Goal: Information Seeking & Learning: Learn about a topic

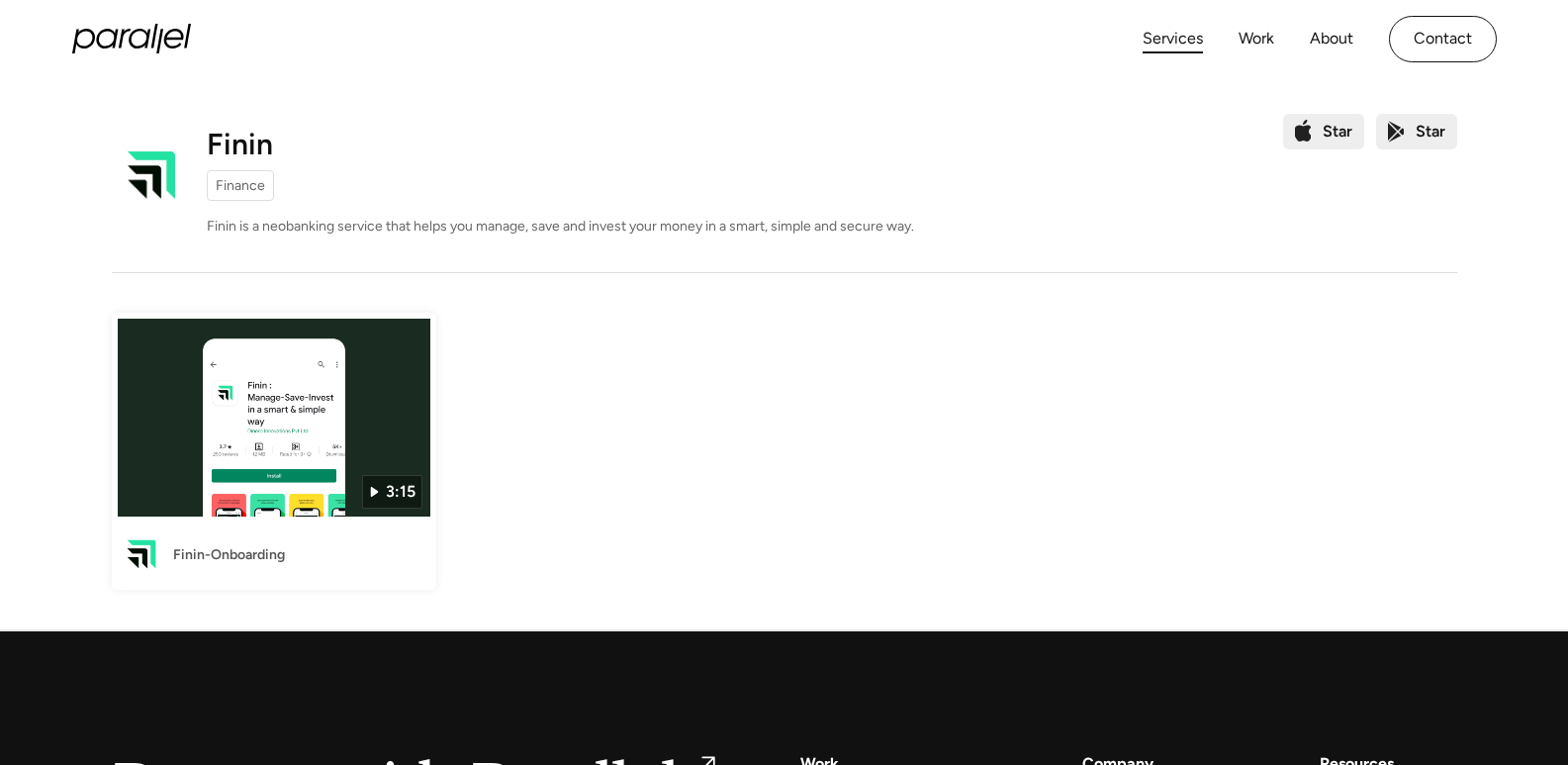
click at [1161, 28] on link "Services" at bounding box center [1173, 39] width 60 height 29
click at [209, 435] on img at bounding box center [274, 417] width 313 height 198
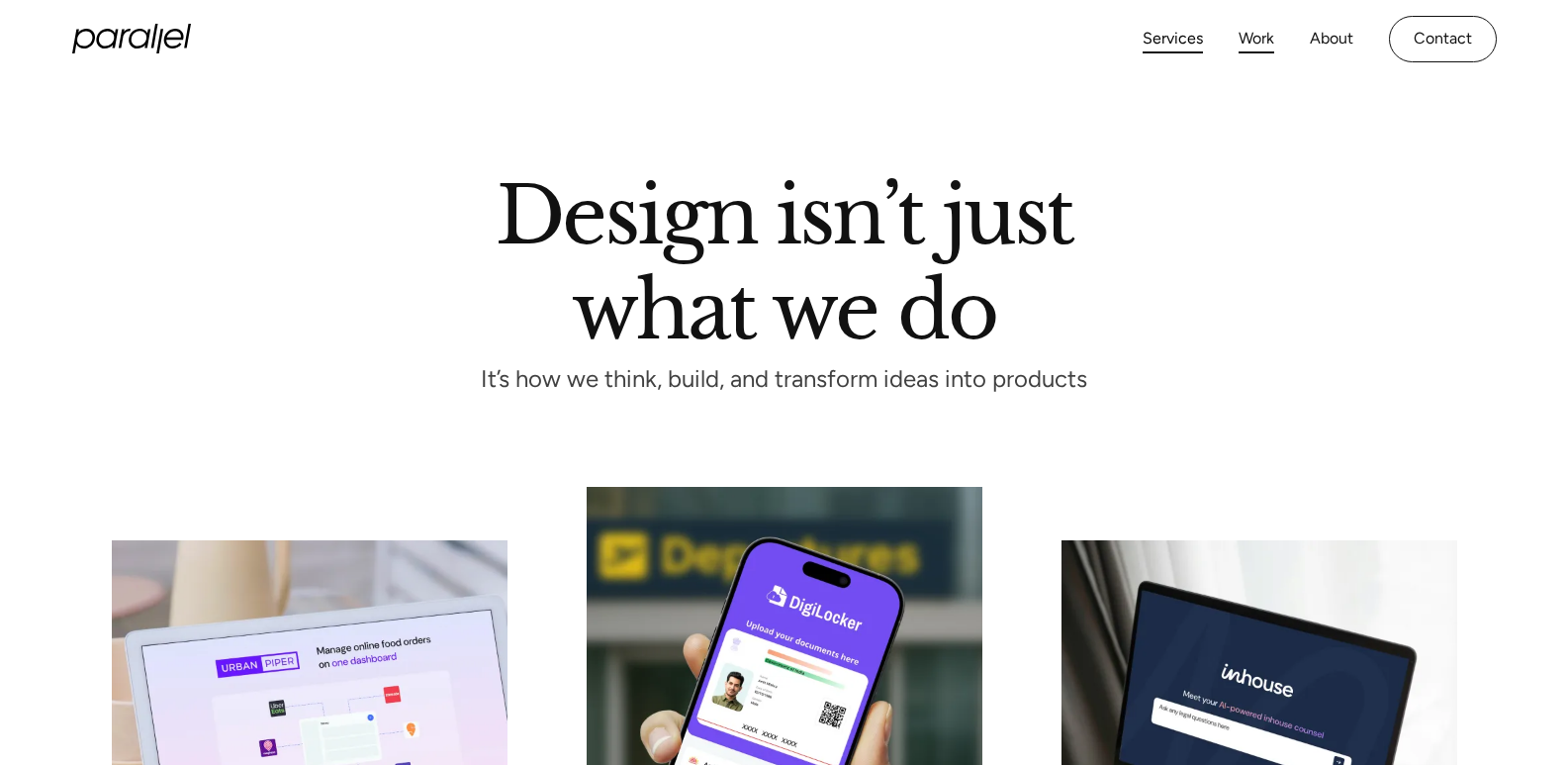
click at [1247, 49] on link "Work" at bounding box center [1257, 39] width 36 height 29
